Goal: Task Accomplishment & Management: Complete application form

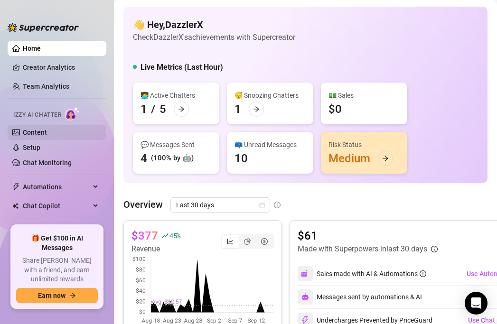
click at [47, 134] on link "Content" at bounding box center [35, 133] width 24 height 8
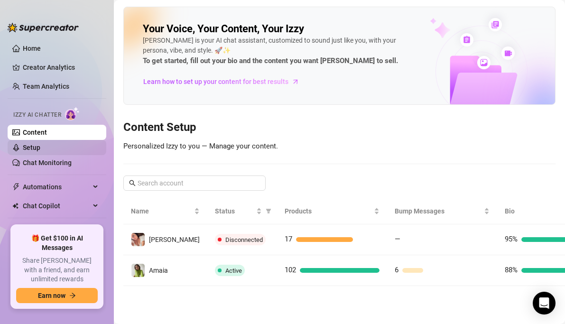
click at [40, 149] on link "Setup" at bounding box center [32, 148] width 18 height 8
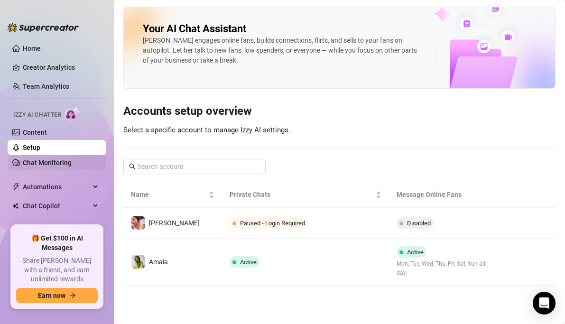
click at [72, 167] on link "Chat Monitoring" at bounding box center [47, 163] width 49 height 8
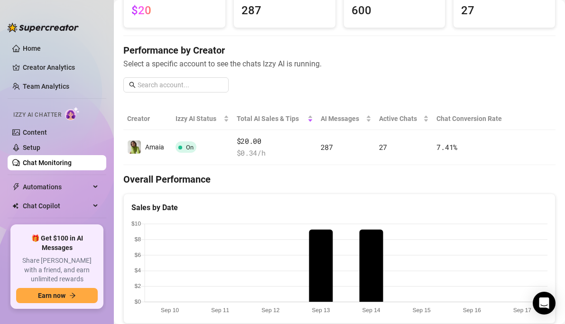
scroll to position [352, 0]
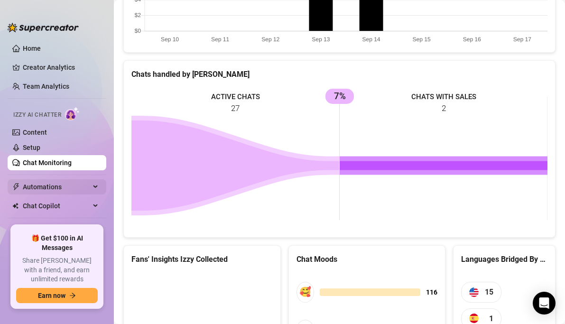
click at [55, 183] on span "Automations" at bounding box center [56, 186] width 67 height 15
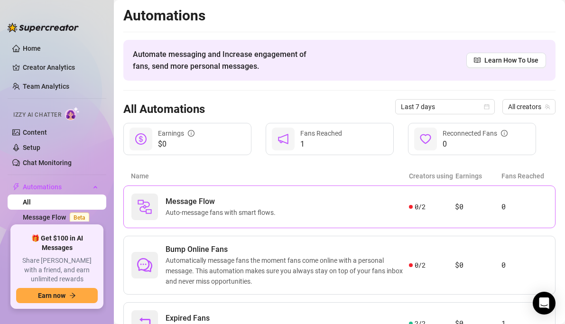
scroll to position [49, 0]
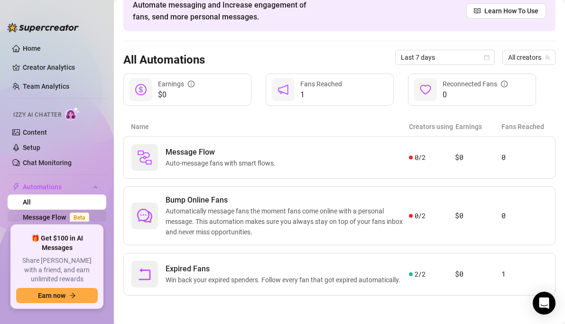
click at [39, 221] on link "Message Flow Beta" at bounding box center [58, 218] width 70 height 8
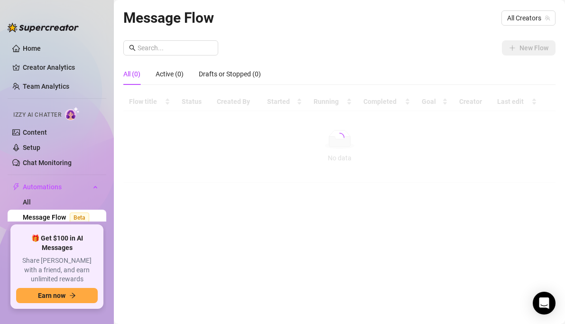
scroll to position [70, 0]
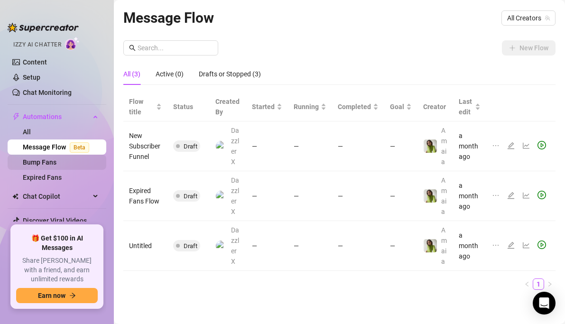
click at [43, 159] on link "Bump Fans" at bounding box center [40, 163] width 34 height 8
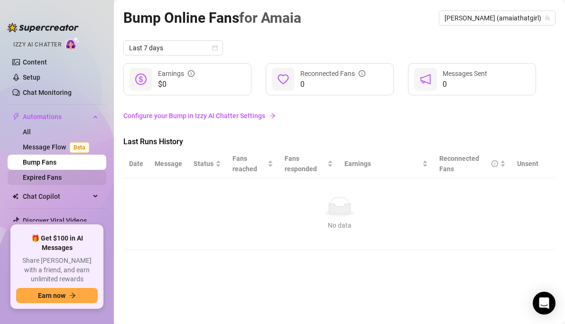
click at [58, 179] on link "Expired Fans" at bounding box center [42, 178] width 39 height 8
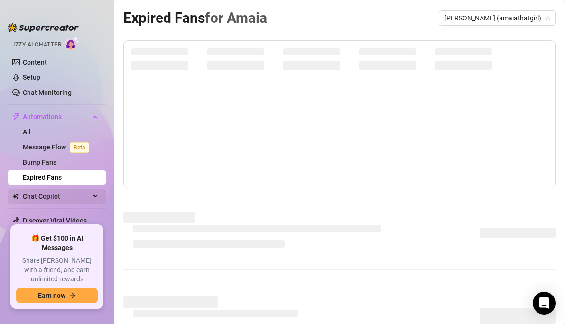
click at [62, 197] on span "Chat Copilot" at bounding box center [56, 196] width 67 height 15
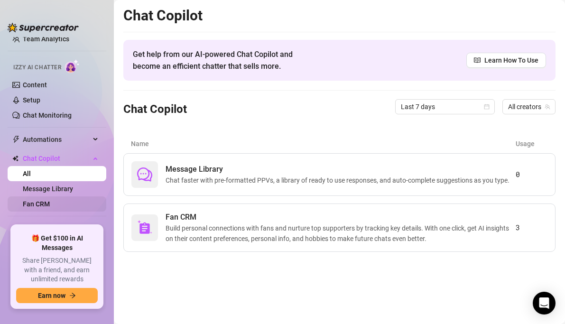
scroll to position [45, 0]
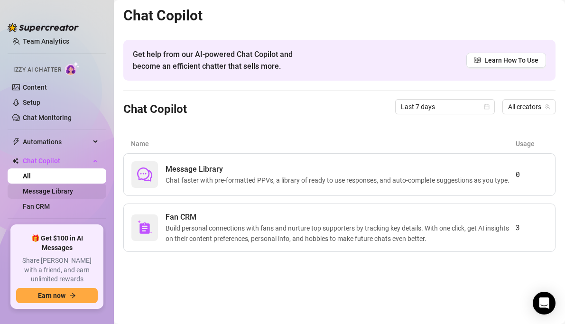
click at [54, 195] on link "Message Library" at bounding box center [48, 192] width 50 height 8
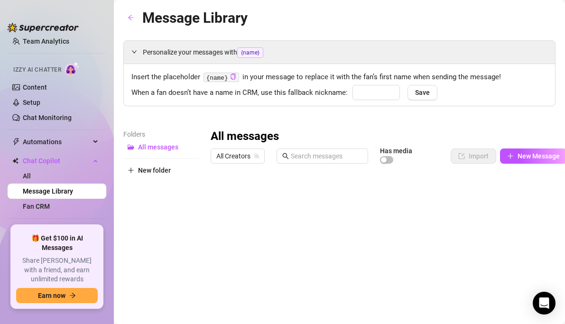
type input "babe"
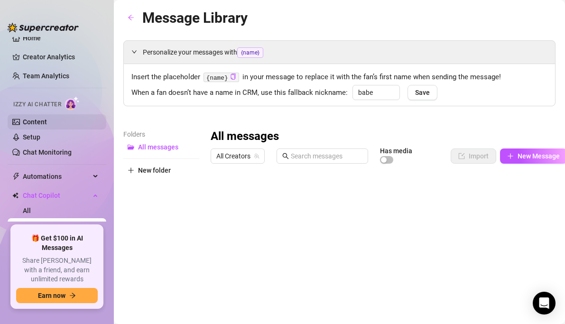
click at [47, 122] on link "Content" at bounding box center [35, 122] width 24 height 8
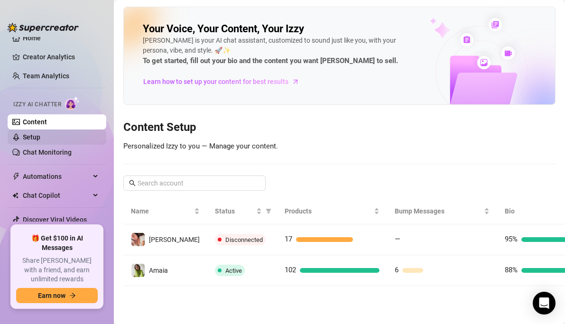
click at [40, 140] on link "Setup" at bounding box center [32, 137] width 18 height 8
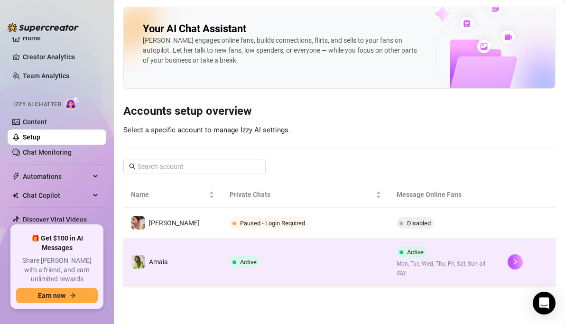
click at [161, 258] on span "Amaia" at bounding box center [158, 262] width 19 height 8
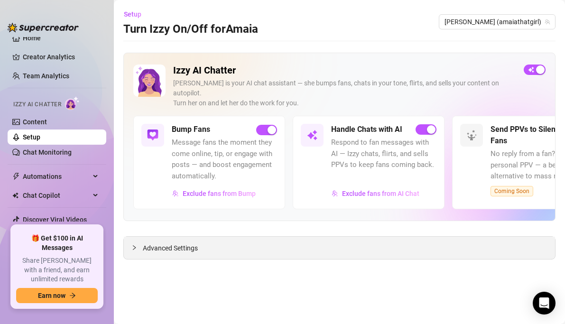
click at [238, 237] on div "Advanced Settings" at bounding box center [340, 248] width 432 height 22
click at [158, 243] on span "Advanced Settings" at bounding box center [170, 248] width 55 height 10
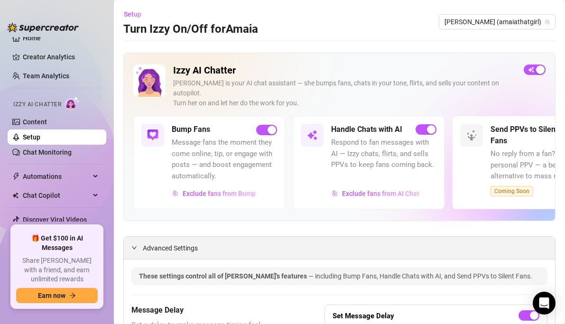
click at [160, 243] on span "Advanced Settings" at bounding box center [170, 248] width 55 height 10
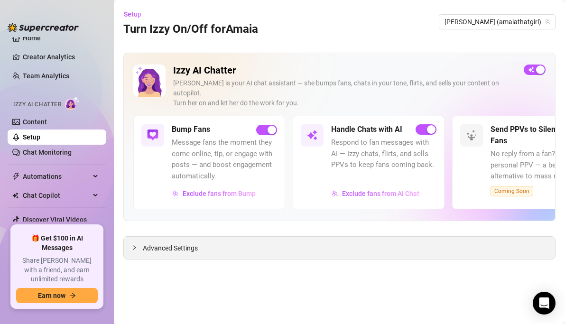
click at [160, 244] on div "Advanced Settings" at bounding box center [340, 248] width 432 height 22
click at [160, 243] on span "Advanced Settings" at bounding box center [170, 248] width 55 height 10
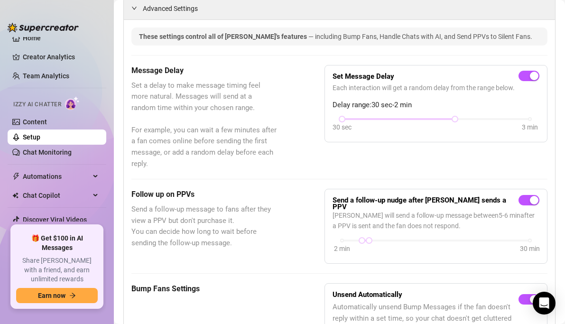
scroll to position [238, 0]
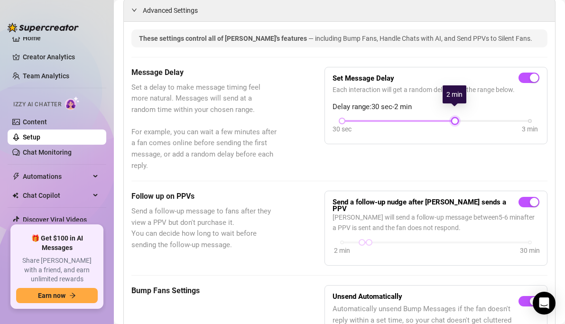
click at [455, 119] on div at bounding box center [455, 121] width 5 height 5
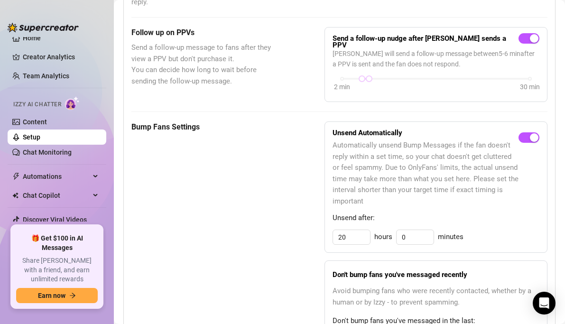
scroll to position [403, 0]
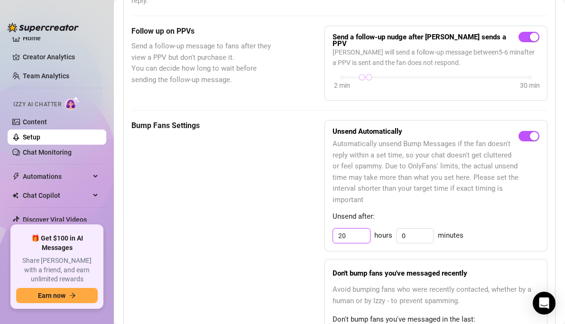
drag, startPoint x: 352, startPoint y: 219, endPoint x: 326, endPoint y: 220, distance: 25.6
click at [326, 220] on div "Unsend Automatically Automatically unsend Bump Messages if the fan doesn't repl…" at bounding box center [436, 186] width 223 height 132
type input "12"
click at [395, 234] on div "Unsend Automatically Automatically unsend Bump Messages if the fan doesn't repl…" at bounding box center [436, 186] width 223 height 132
click at [395, 236] on div "Unsend Automatically Automatically unsend Bump Messages if the fan doesn't repl…" at bounding box center [436, 186] width 223 height 132
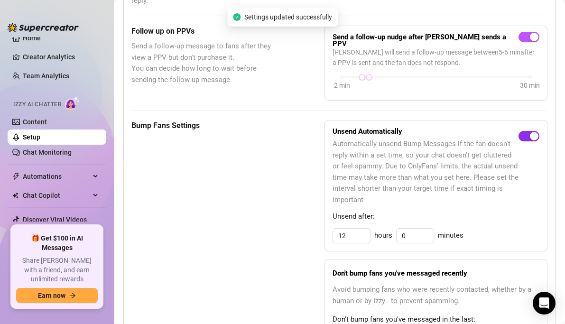
click at [497, 131] on span "button" at bounding box center [529, 136] width 21 height 10
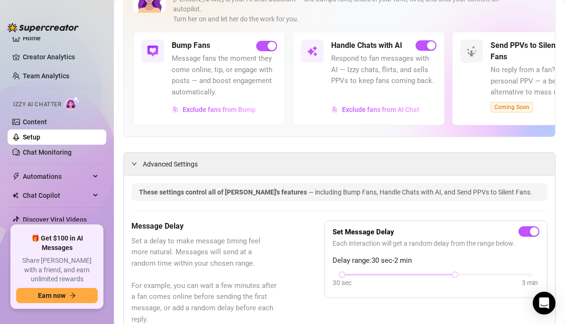
scroll to position [0, 0]
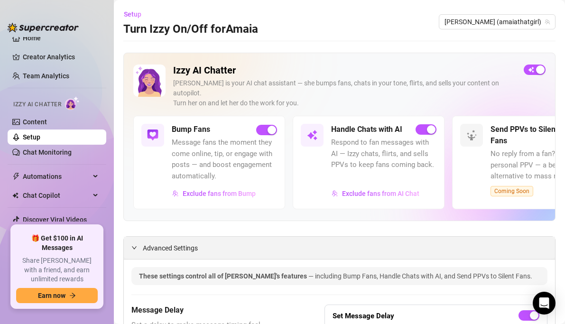
click at [136, 246] on icon "expanded" at bounding box center [134, 247] width 5 height 3
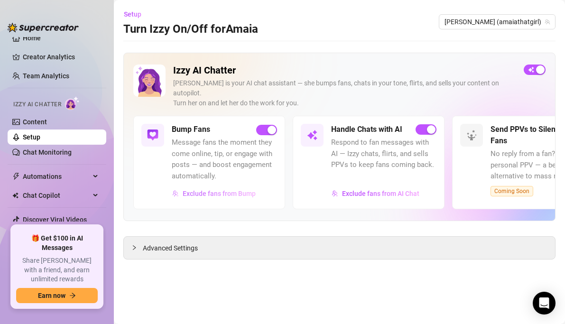
click at [221, 190] on span "Exclude fans from Bump" at bounding box center [219, 194] width 73 height 8
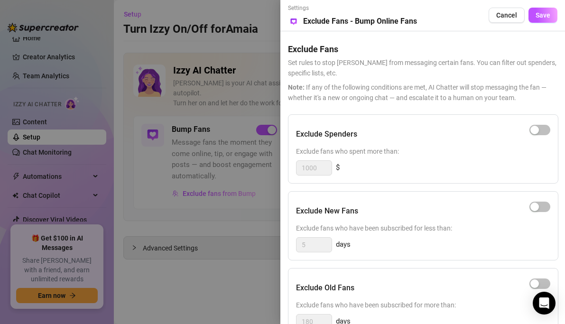
click at [219, 184] on div at bounding box center [282, 162] width 565 height 324
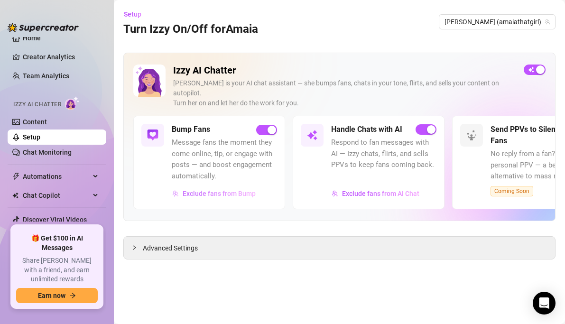
click at [239, 190] on span "Exclude fans from Bump" at bounding box center [219, 194] width 73 height 8
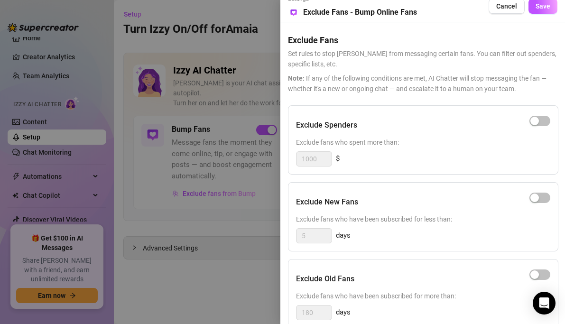
scroll to position [107, 0]
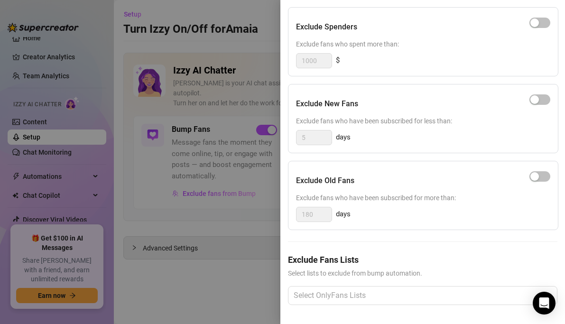
click at [244, 212] on div at bounding box center [282, 162] width 565 height 324
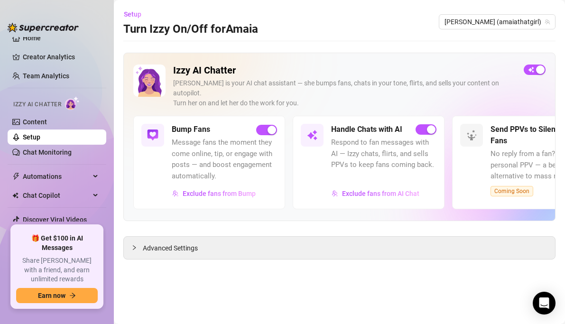
click at [497, 198] on div at bounding box center [543, 199] width 105 height 3
click at [47, 60] on link "Creator Analytics" at bounding box center [61, 56] width 76 height 15
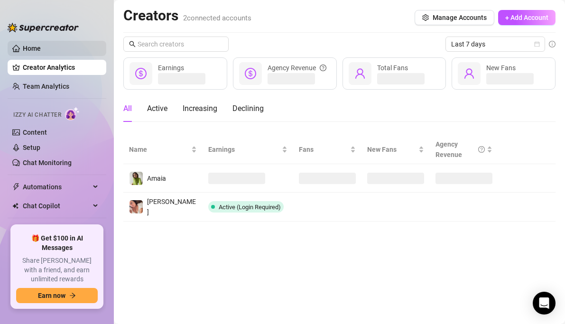
click at [41, 49] on link "Home" at bounding box center [32, 49] width 18 height 8
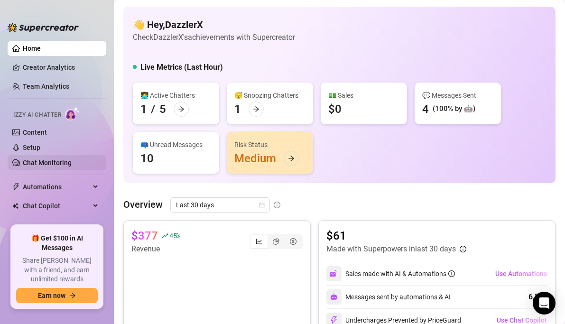
click at [48, 166] on link "Chat Monitoring" at bounding box center [47, 163] width 49 height 8
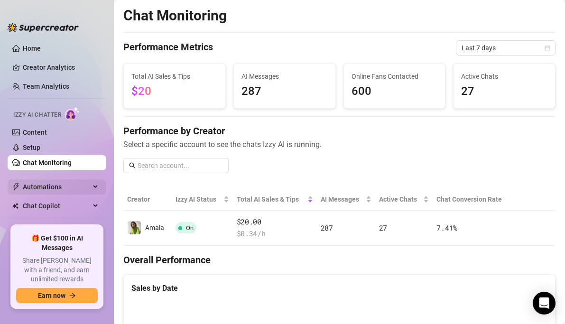
click at [49, 187] on span "Automations" at bounding box center [56, 186] width 67 height 15
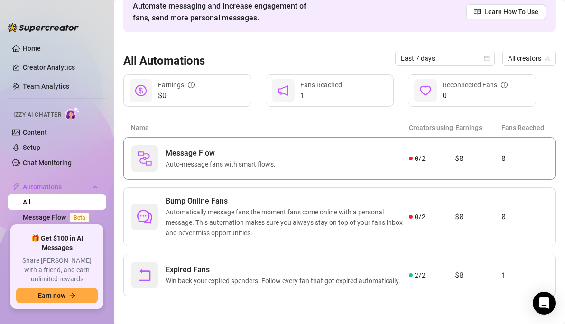
scroll to position [49, 0]
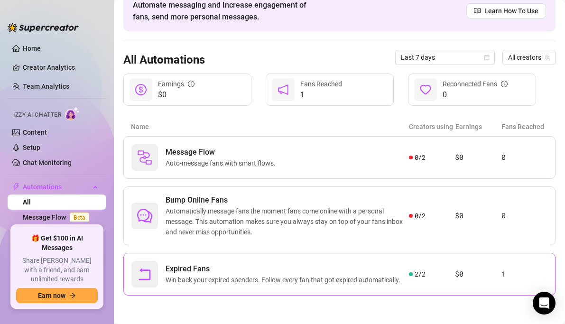
click at [250, 273] on span "Expired Fans" at bounding box center [285, 268] width 239 height 11
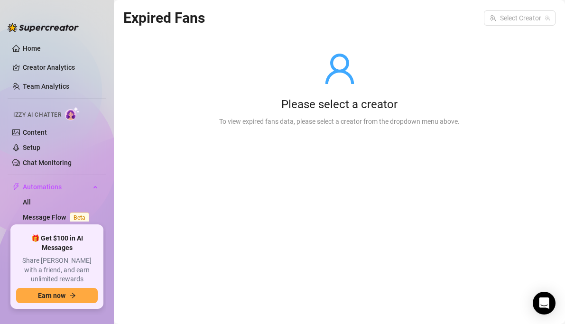
click at [274, 105] on div "Please select a creator" at bounding box center [339, 104] width 241 height 15
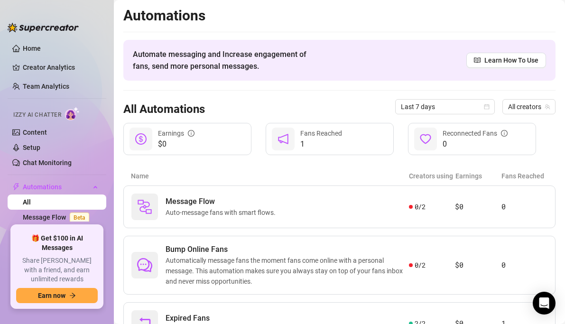
scroll to position [49, 0]
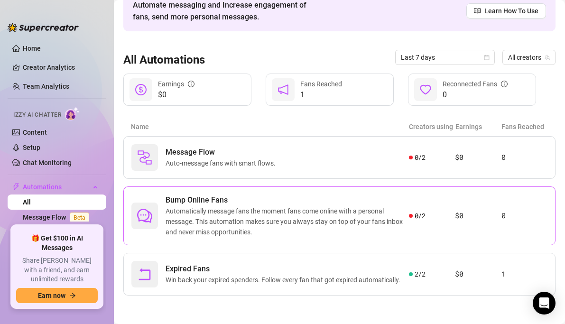
click at [382, 222] on span "Automatically message fans the moment fans come online with a personal message.…" at bounding box center [288, 221] width 244 height 31
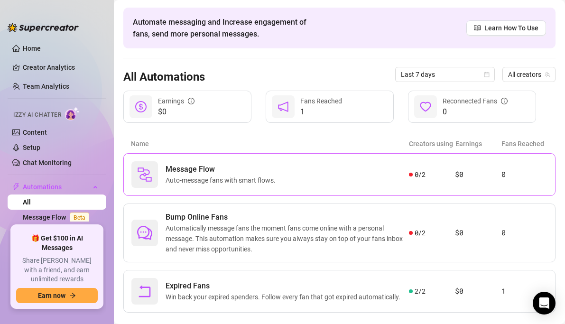
scroll to position [49, 0]
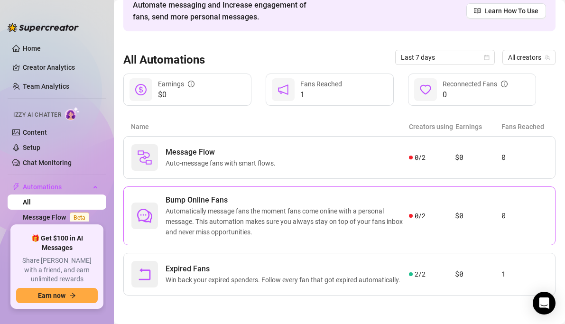
click at [387, 216] on span "Automatically message fans the moment fans come online with a personal message.…" at bounding box center [288, 221] width 244 height 31
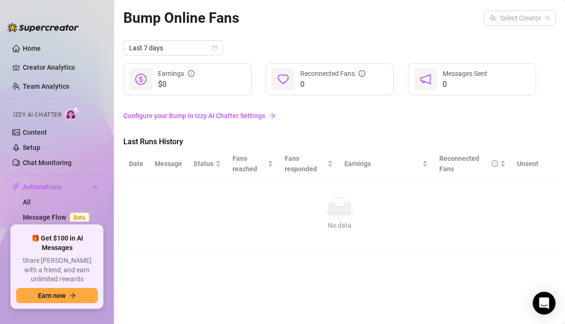
click at [234, 118] on link "Configure your Bump in Izzy AI Chatter Settings" at bounding box center [339, 116] width 432 height 10
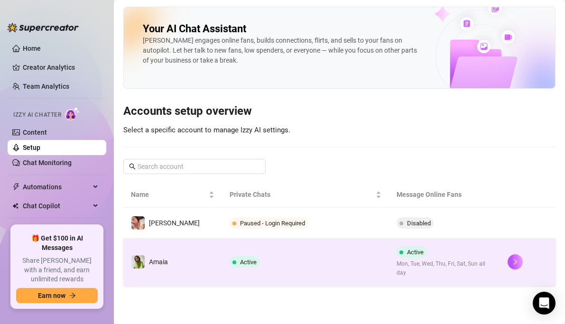
click at [409, 258] on div "Active Mon, Tue, Wed, Thu, Fri, Sat, Sun all day" at bounding box center [445, 261] width 96 height 31
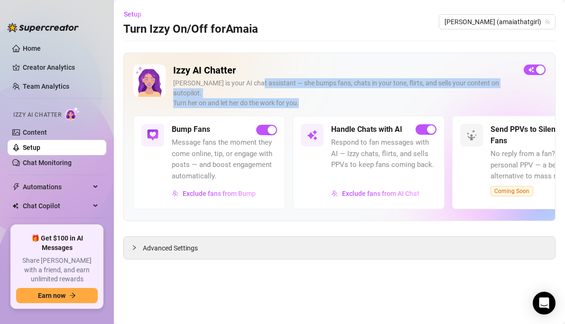
drag, startPoint x: 250, startPoint y: 79, endPoint x: 313, endPoint y: 89, distance: 64.0
click at [313, 89] on div "[PERSON_NAME] is your AI chat assistant — she bumps fans, chats in your tone, f…" at bounding box center [344, 93] width 343 height 30
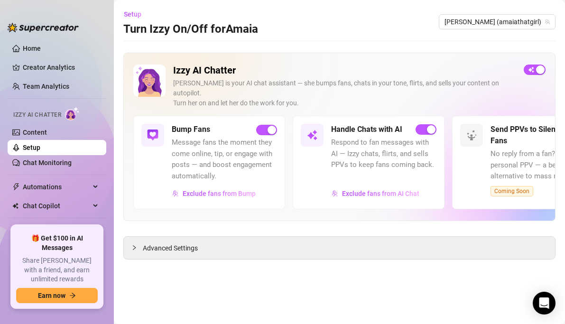
click at [313, 89] on div "[PERSON_NAME] is your AI chat assistant — she bumps fans, chats in your tone, f…" at bounding box center [344, 93] width 343 height 30
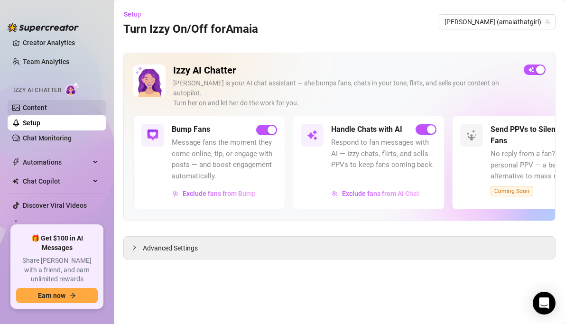
click at [47, 109] on link "Content" at bounding box center [35, 108] width 24 height 8
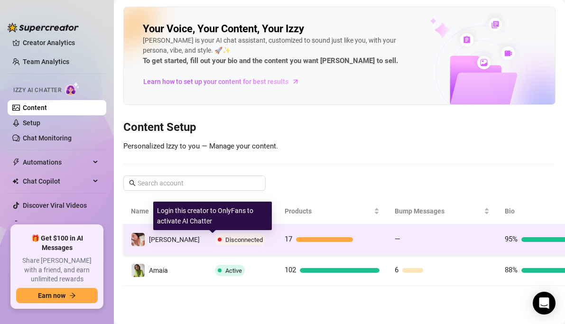
click at [225, 238] on span "Disconnected" at bounding box center [244, 239] width 38 height 7
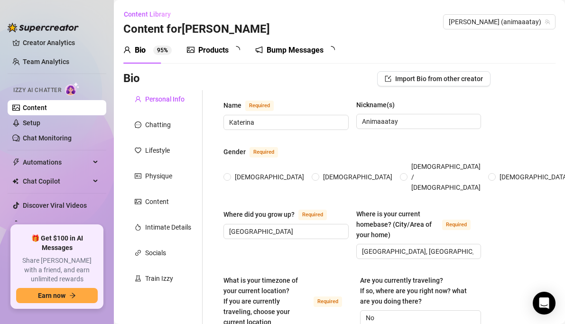
radio input "true"
type input "[DATE]"
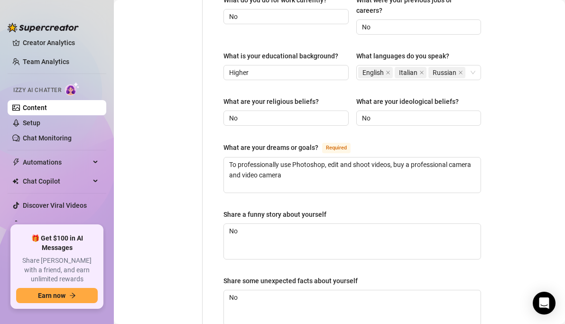
scroll to position [674, 0]
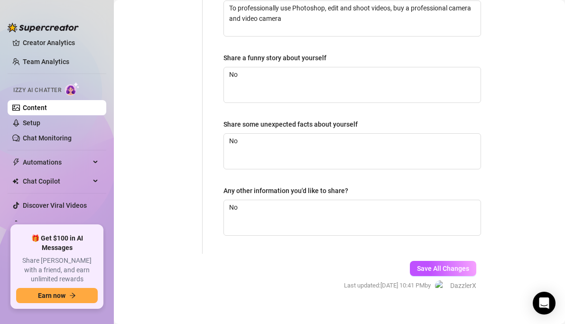
click at [427, 281] on span "Last updated: [DATE] 10:41 PM by" at bounding box center [387, 285] width 87 height 9
click at [427, 264] on div "Save All Changes Last updated: [DATE] 10:41 PM by DazzlerX" at bounding box center [410, 276] width 161 height 45
click at [425, 265] on span "Save All Changes" at bounding box center [443, 269] width 52 height 8
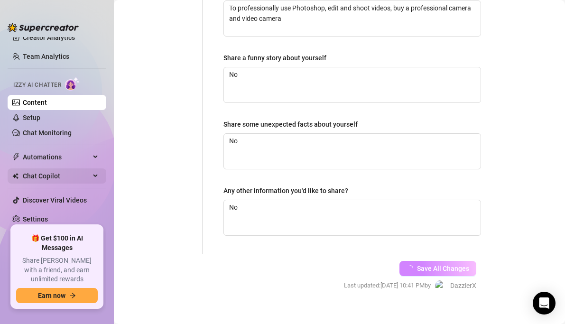
scroll to position [0, 0]
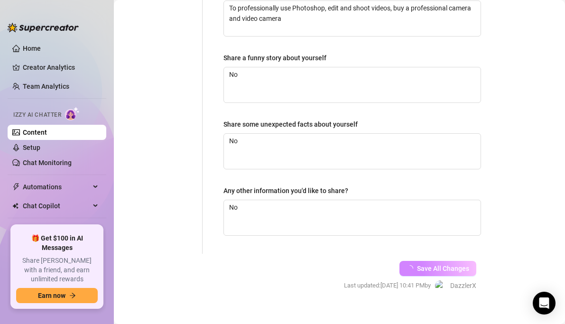
click at [28, 49] on link "Home" at bounding box center [32, 49] width 18 height 8
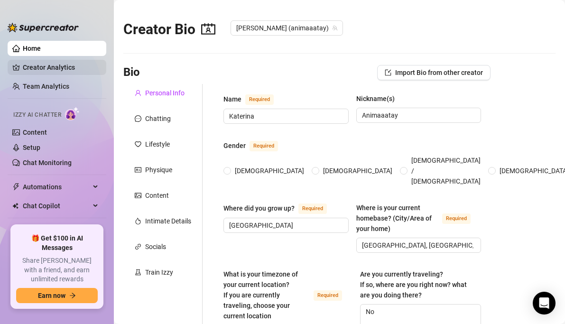
type input "Katerina"
type input "Animaaatay"
type input "[GEOGRAPHIC_DATA]"
type input "[GEOGRAPHIC_DATA], [GEOGRAPHIC_DATA]"
type textarea "No"
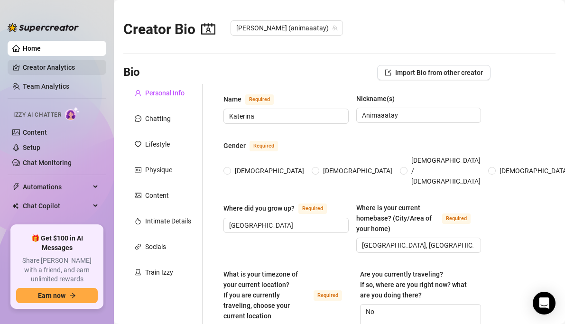
type input "Getero"
type input "Single"
type input "No"
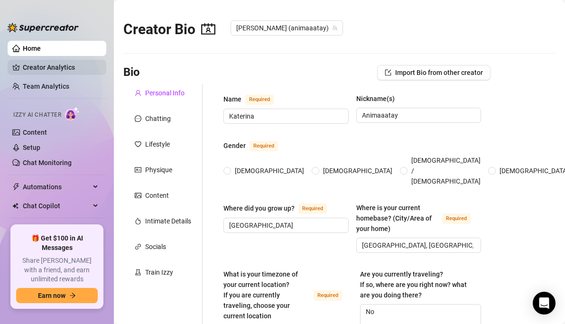
type input "No"
type input "Higher"
type input "No"
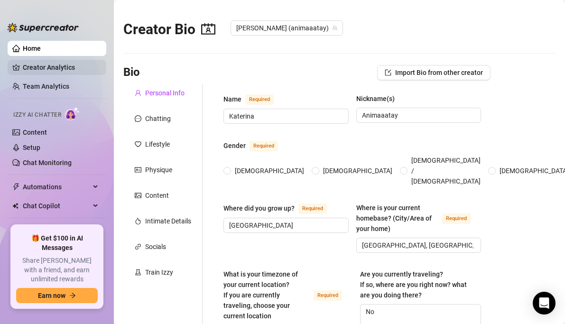
type textarea "To professionally use Photoshop, edit and shoot videos, buy a professional came…"
type textarea "No"
radio input "true"
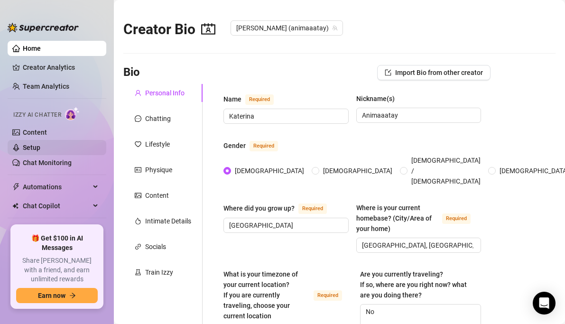
type input "[DATE]"
